Goal: Information Seeking & Learning: Learn about a topic

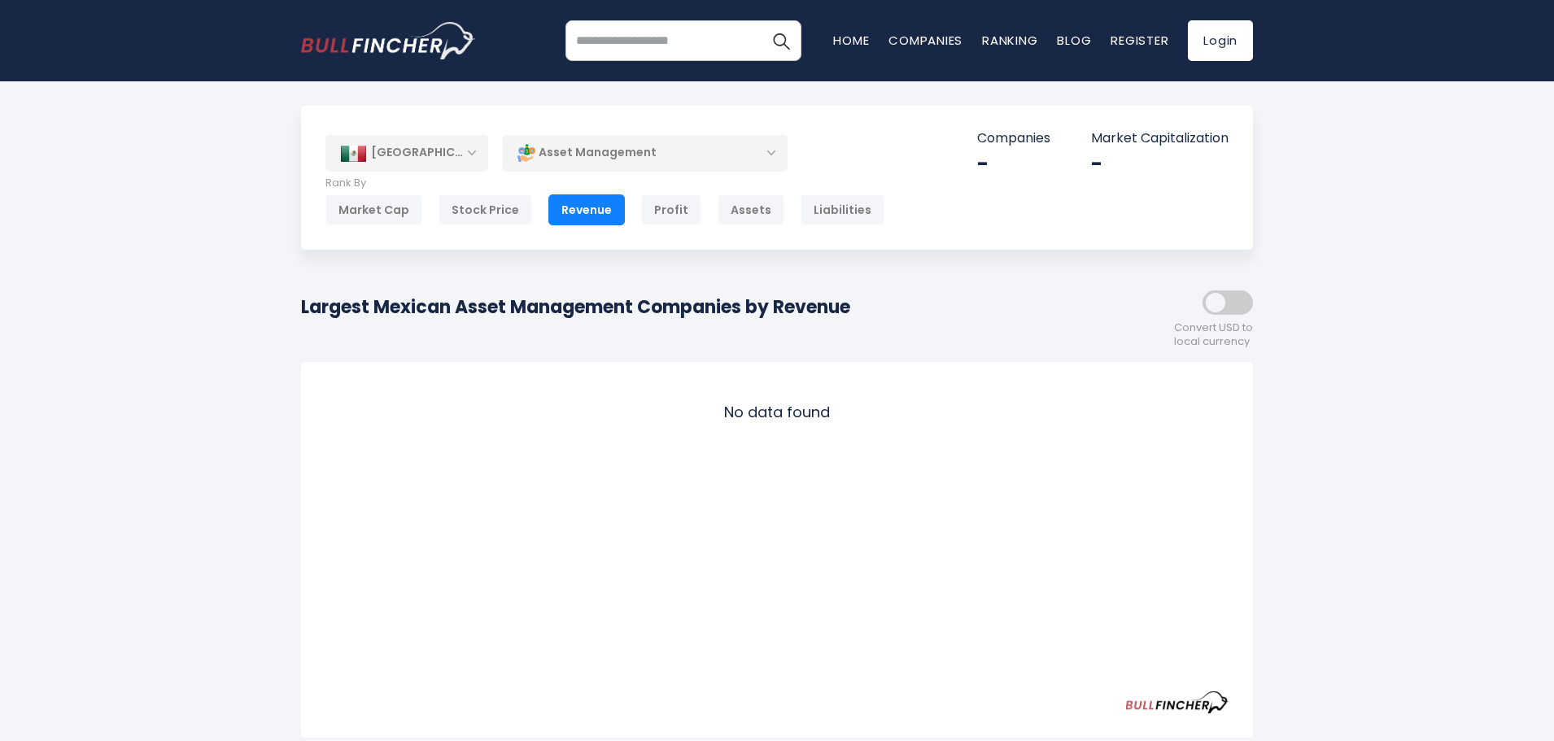
click at [677, 142] on div "Asset Management" at bounding box center [645, 152] width 285 height 37
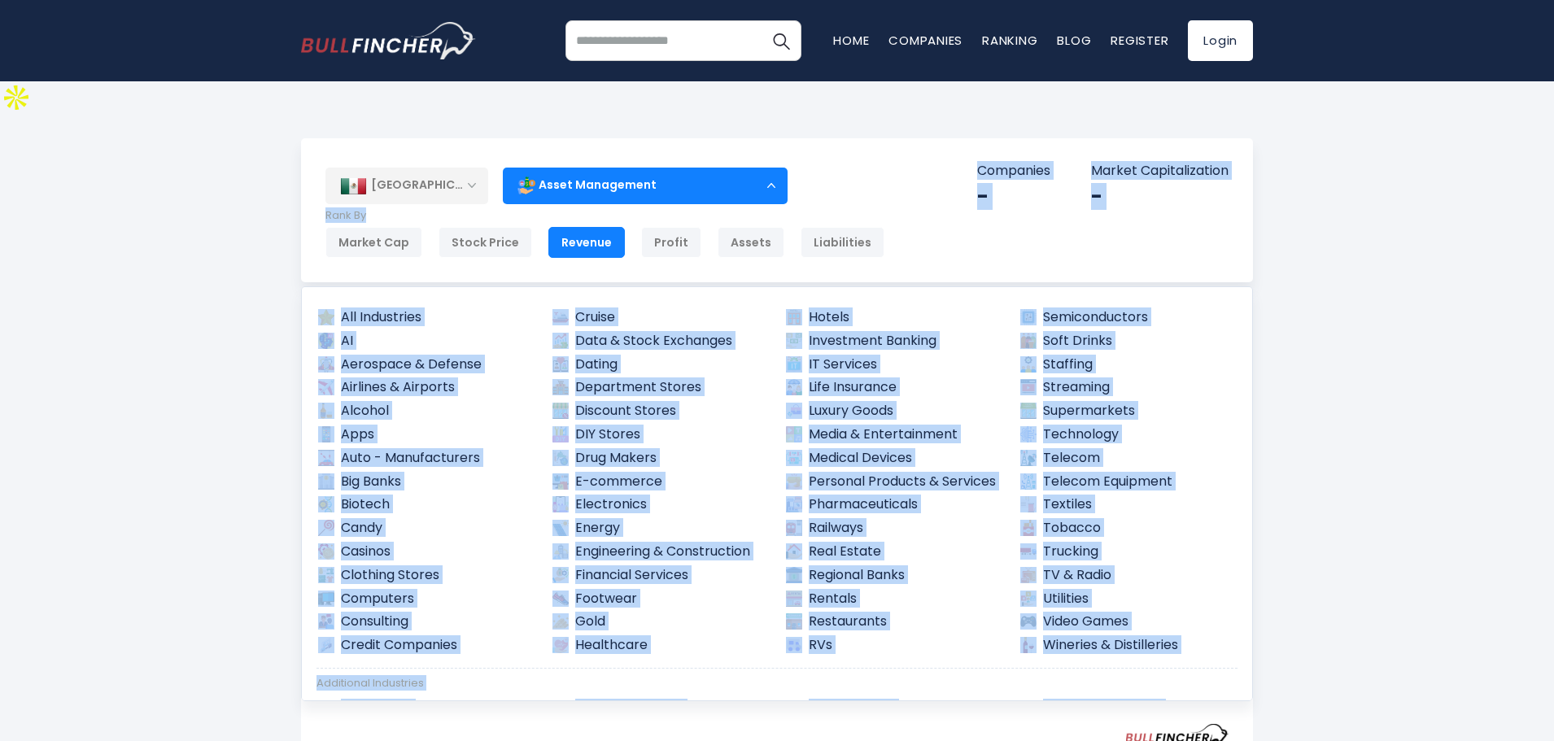
drag, startPoint x: 661, startPoint y: 146, endPoint x: 870, endPoint y: 155, distance: 210.0
click at [870, 155] on div "Mexico Entire World 30,373 North America United States 3,966 Canada 1,652" at bounding box center [777, 210] width 952 height 144
click at [850, 209] on p "Rank By" at bounding box center [604, 216] width 559 height 14
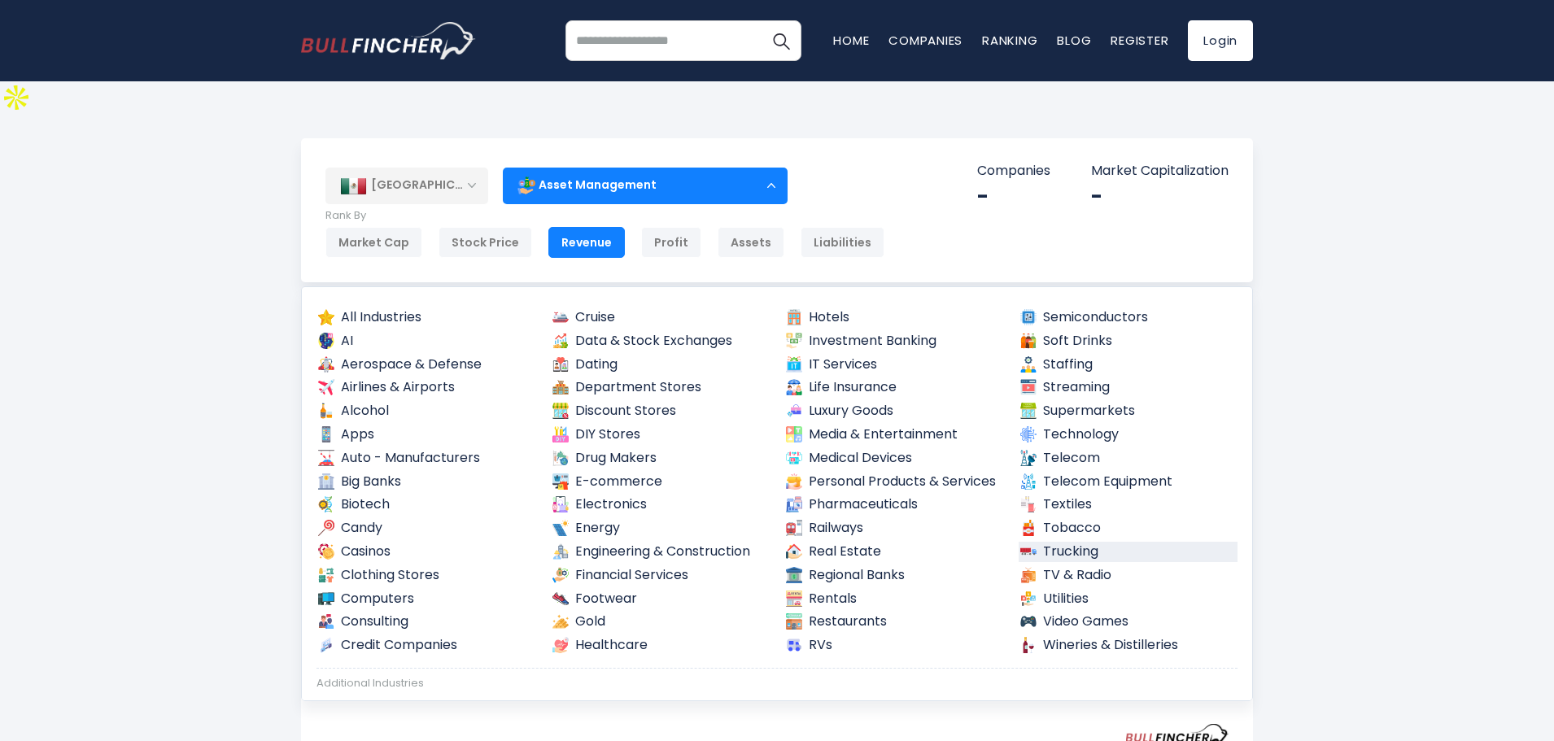
click at [1071, 542] on link "Trucking" at bounding box center [1128, 552] width 220 height 20
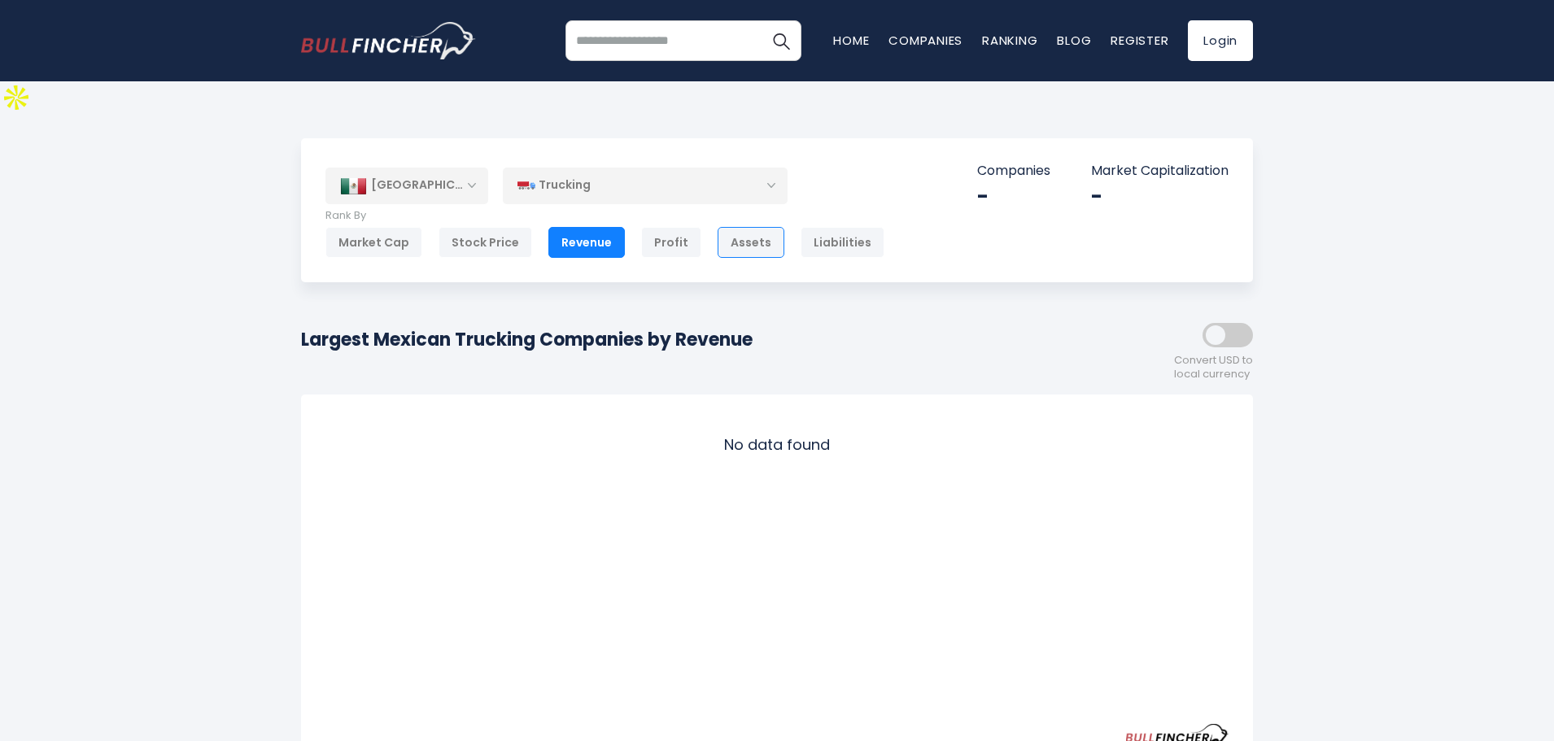
click at [717, 227] on div "Assets" at bounding box center [750, 242] width 67 height 31
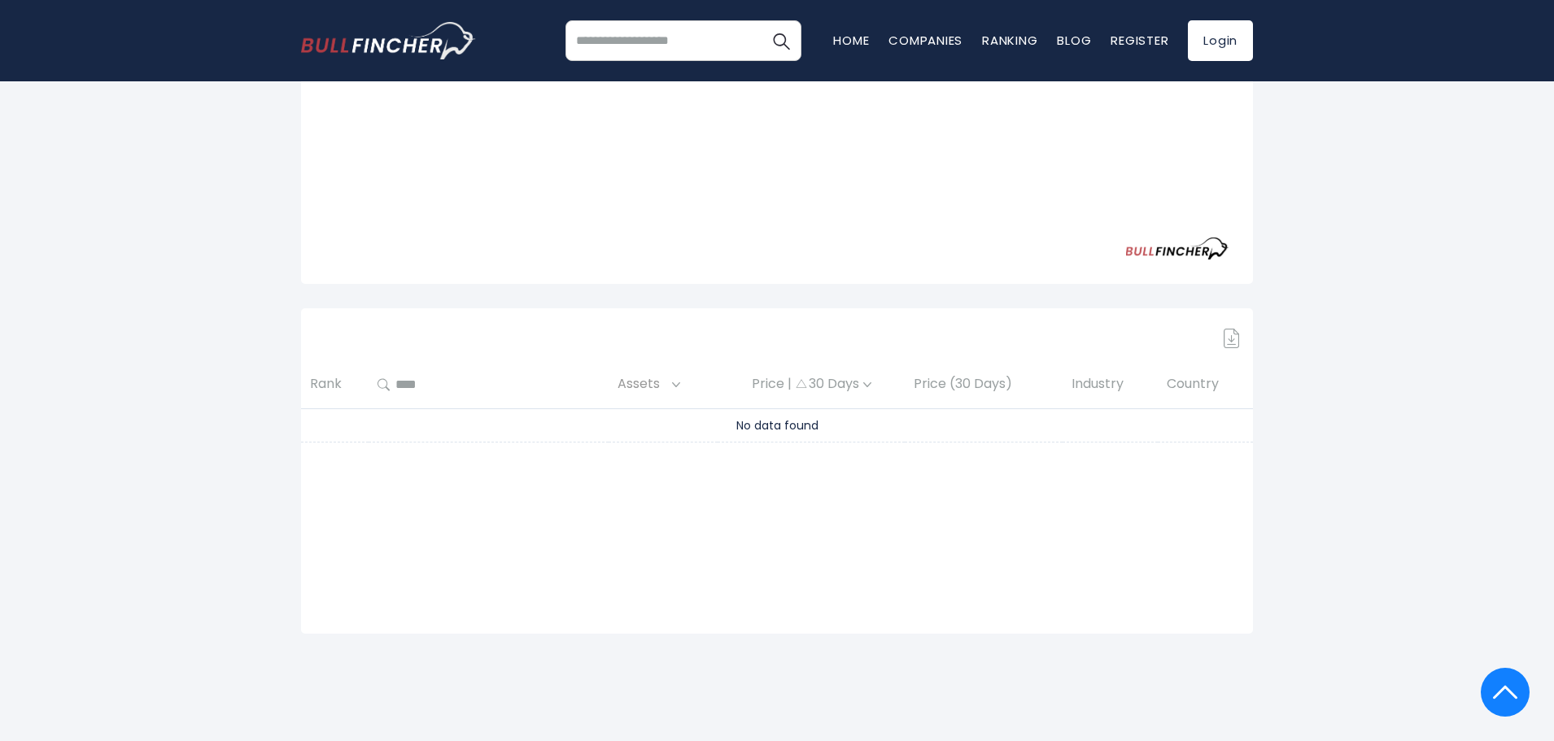
scroll to position [488, 0]
